Goal: Find specific fact: Find specific fact

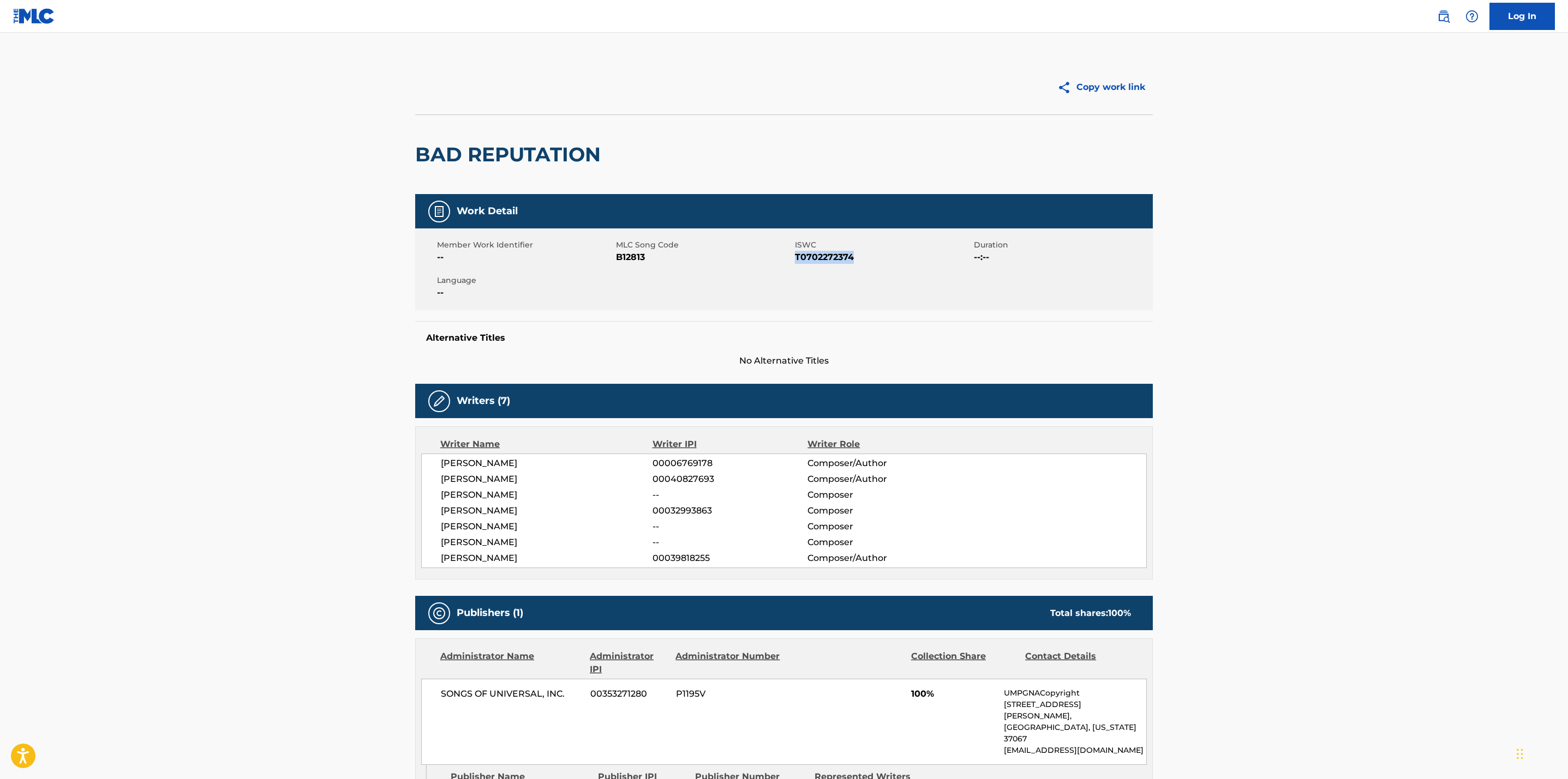
drag, startPoint x: 863, startPoint y: 256, endPoint x: 796, endPoint y: 255, distance: 67.0
click at [796, 255] on span "T0702272374" at bounding box center [883, 257] width 176 height 13
copy span "T0702272374"
drag, startPoint x: 649, startPoint y: 258, endPoint x: 615, endPoint y: 259, distance: 34.0
click at [615, 259] on div "Member Work Identifier -- MLC Song Code B12813 ISWC T0702272374 Duration --:-- …" at bounding box center [784, 269] width 738 height 82
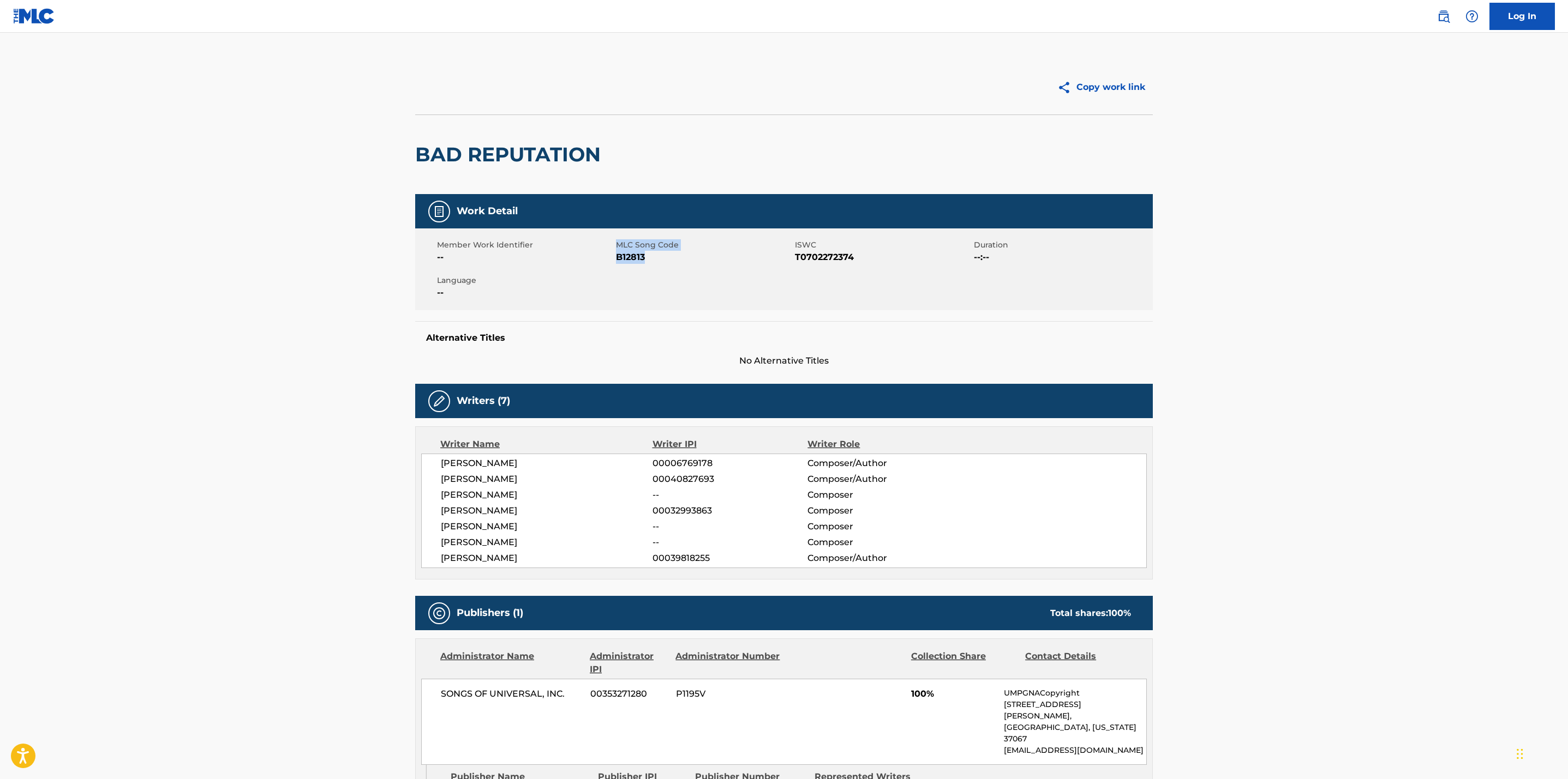
click at [615, 259] on div "Member Work Identifier --" at bounding box center [526, 251] width 179 height 25
drag, startPoint x: 650, startPoint y: 257, endPoint x: 615, endPoint y: 257, distance: 35.0
click at [616, 257] on span "B12813" at bounding box center [704, 257] width 176 height 13
copy span "B12813"
